Goal: Information Seeking & Learning: Understand process/instructions

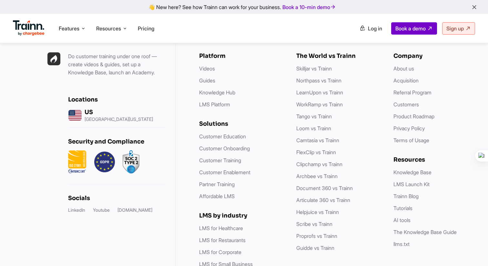
scroll to position [1867, 0]
click at [410, 125] on link "Privacy Policy" at bounding box center [408, 128] width 31 height 6
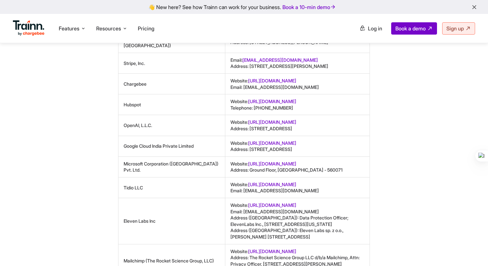
scroll to position [2505, 0]
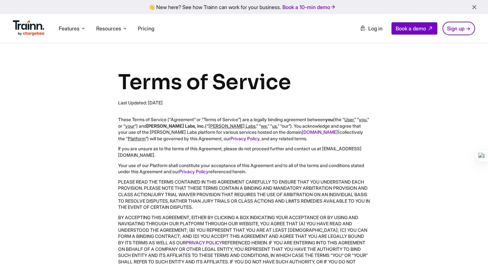
scroll to position [3432, 0]
